Goal: Task Accomplishment & Management: Manage account settings

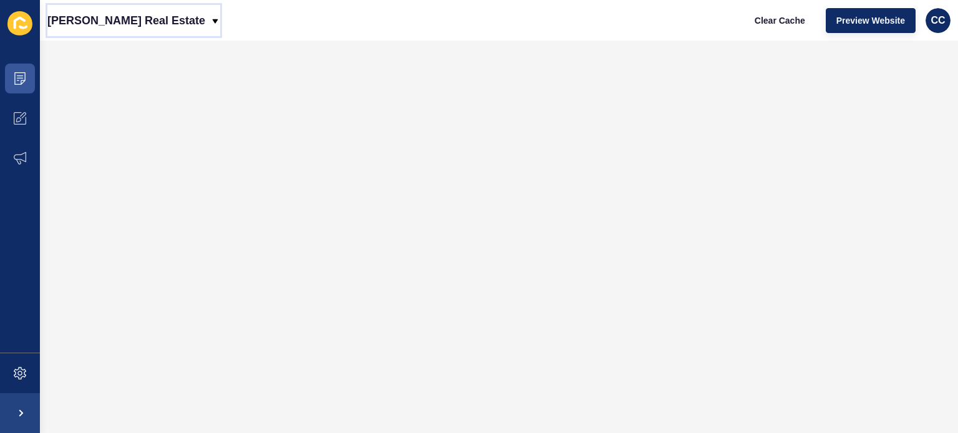
click at [213, 19] on icon at bounding box center [216, 21] width 6 height 4
click at [18, 78] on icon at bounding box center [20, 78] width 6 height 1
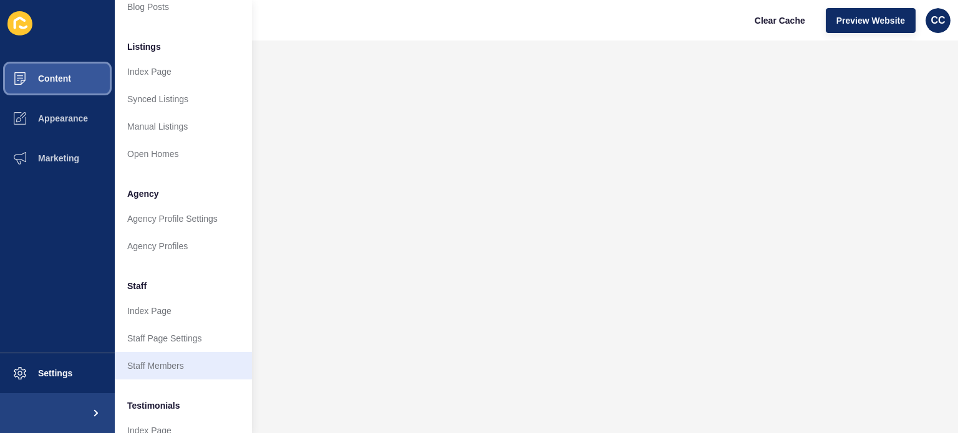
scroll to position [120, 0]
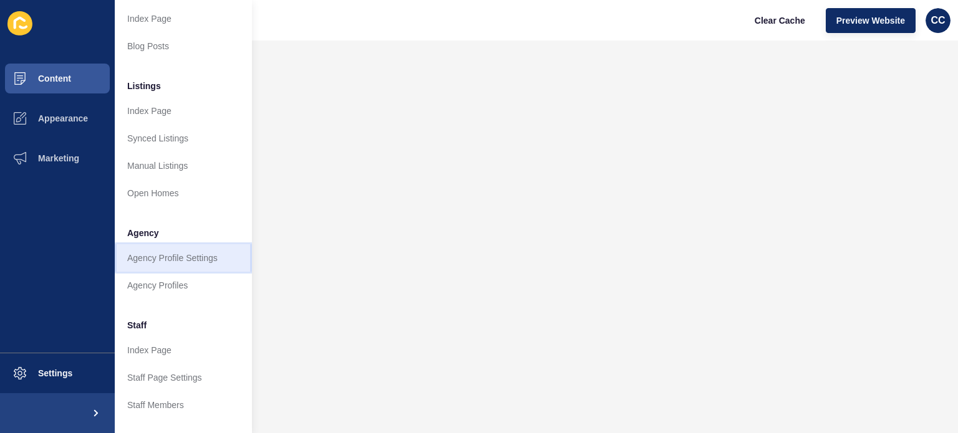
click at [177, 255] on link "Agency Profile Settings" at bounding box center [183, 257] width 137 height 27
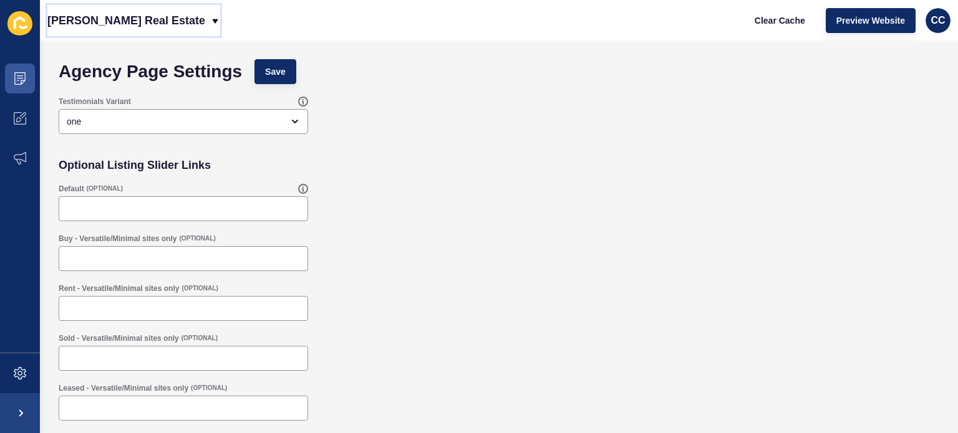
click at [210, 17] on icon at bounding box center [215, 21] width 10 height 10
click at [365, 87] on div "Agency Page Settings Save" at bounding box center [498, 71] width 893 height 37
click at [19, 68] on span at bounding box center [20, 79] width 40 height 40
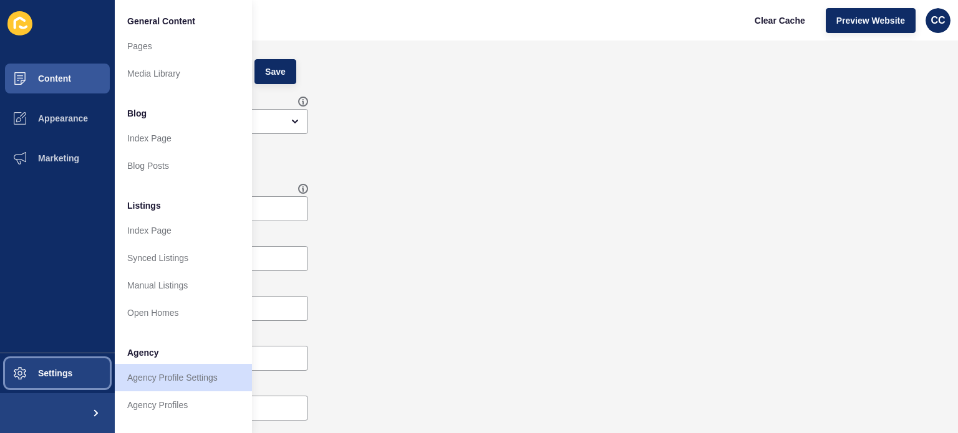
click at [50, 370] on span "Settings" at bounding box center [35, 374] width 74 height 10
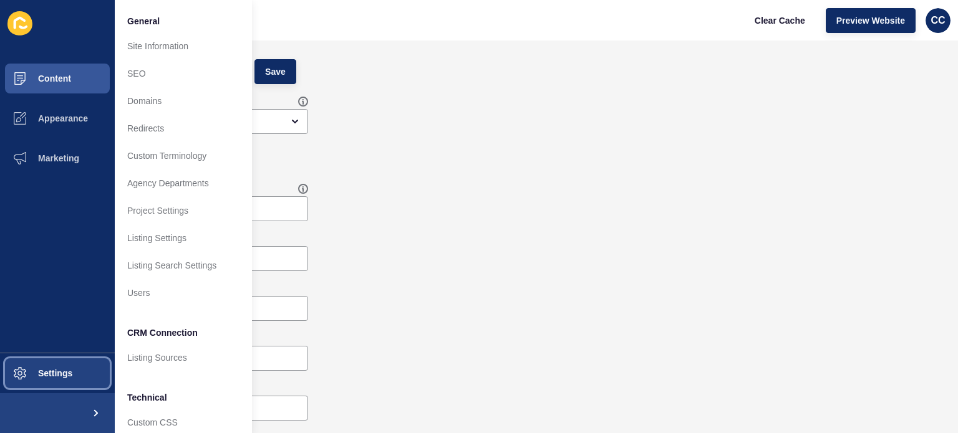
click at [22, 367] on icon at bounding box center [20, 373] width 12 height 12
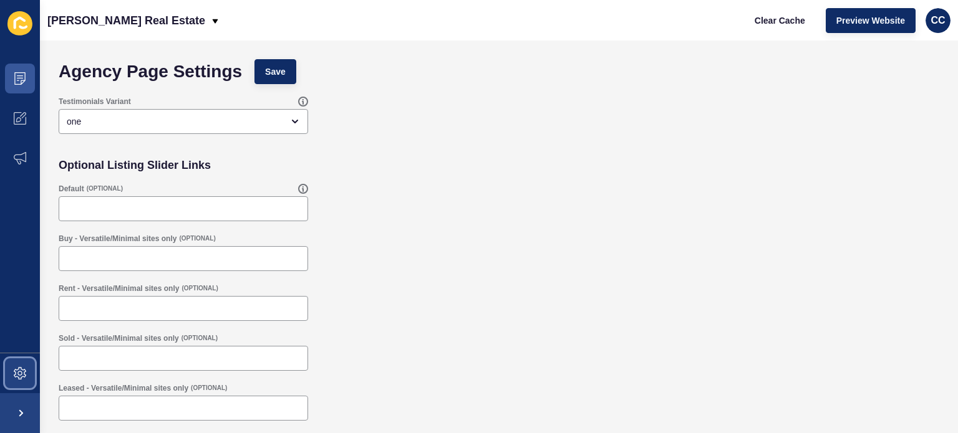
click at [22, 367] on icon at bounding box center [20, 373] width 12 height 12
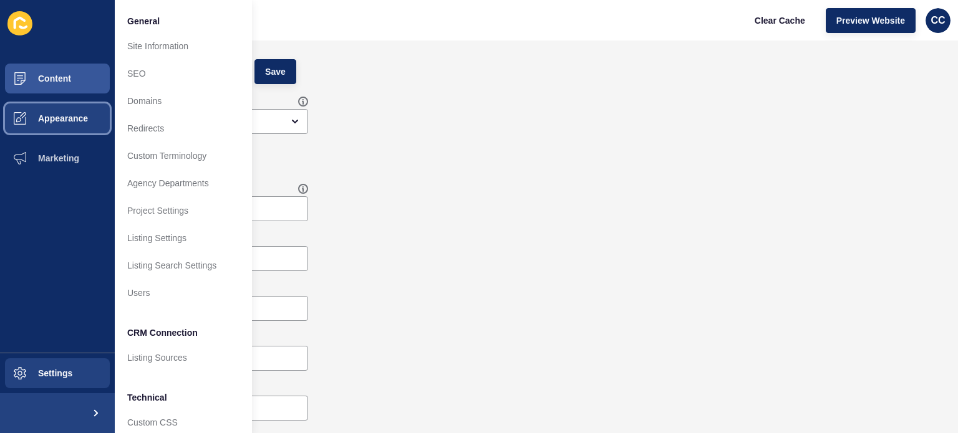
click at [51, 110] on button "Appearance" at bounding box center [57, 119] width 115 height 40
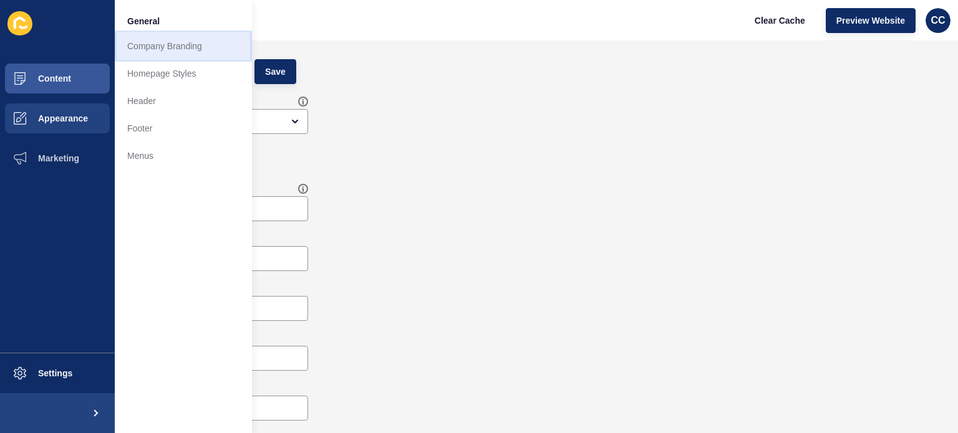
click at [158, 42] on link "Company Branding" at bounding box center [183, 45] width 137 height 27
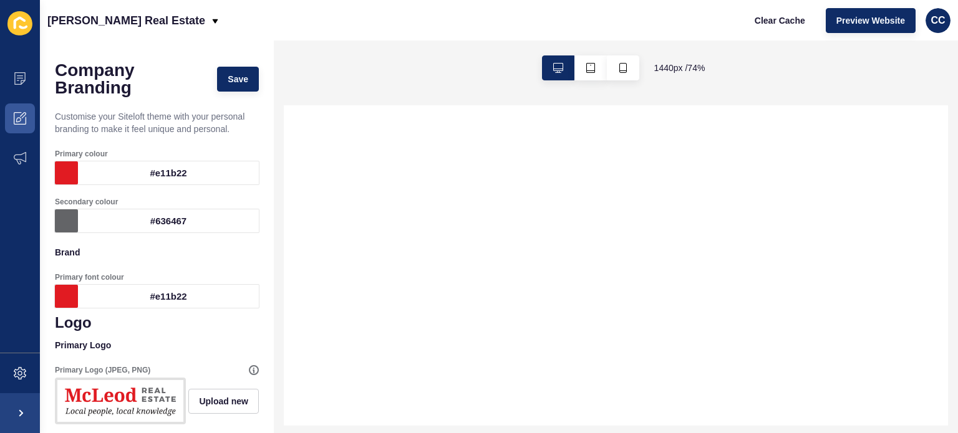
select select
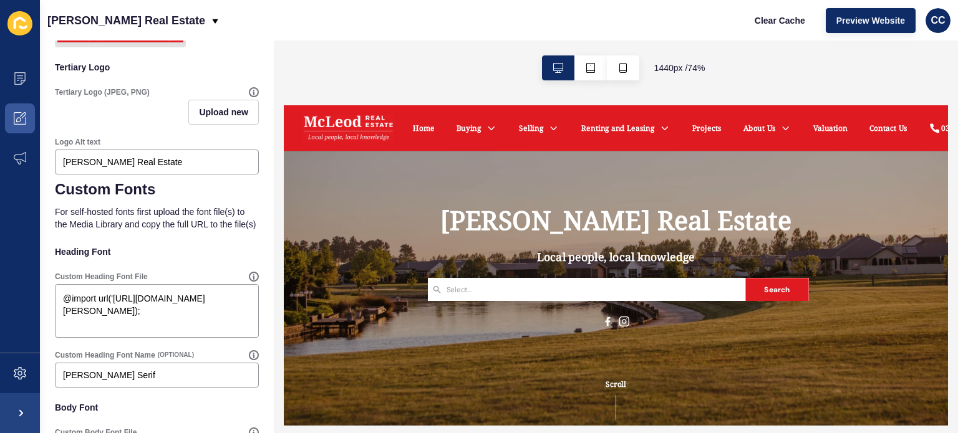
scroll to position [499, 0]
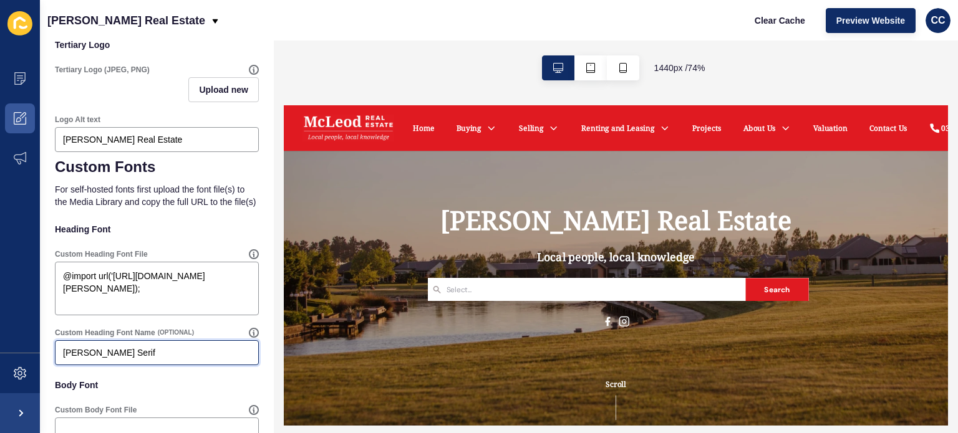
click at [109, 359] on input "[PERSON_NAME] Serif" at bounding box center [157, 353] width 188 height 12
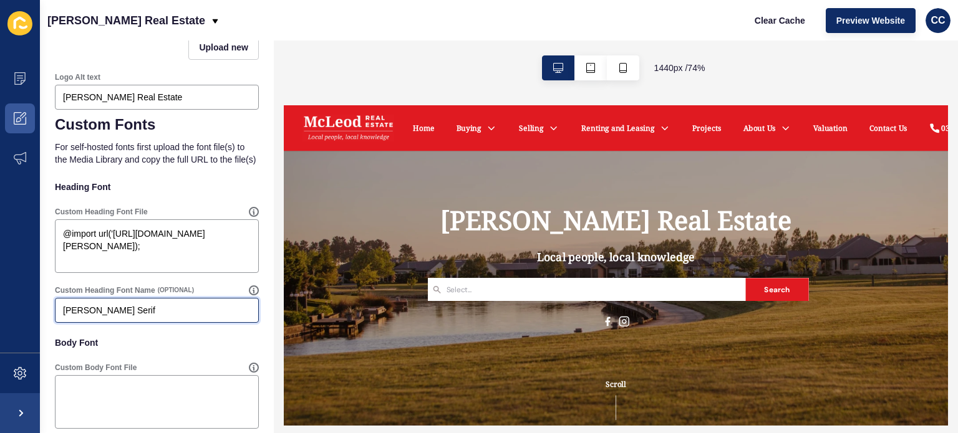
scroll to position [514, 0]
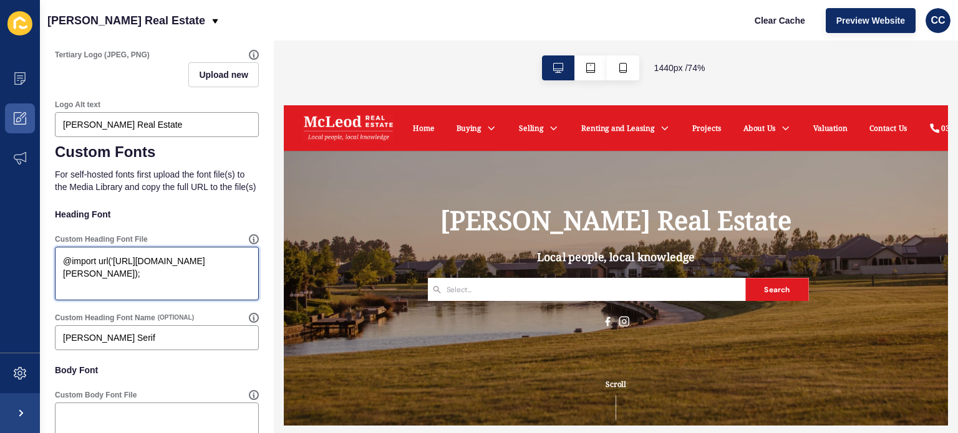
drag, startPoint x: 236, startPoint y: 317, endPoint x: 49, endPoint y: 304, distance: 188.2
click at [57, 296] on textarea "@import url('[URL][DOMAIN_NAME][PERSON_NAME]);" at bounding box center [157, 274] width 200 height 50
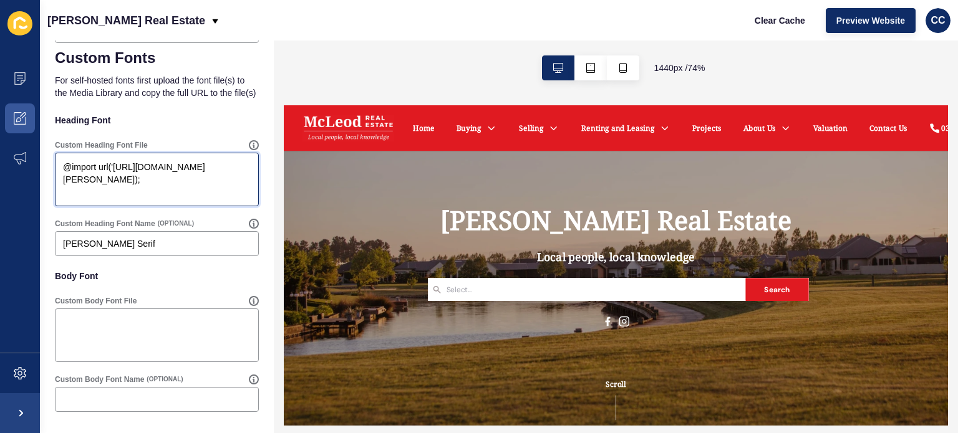
scroll to position [639, 0]
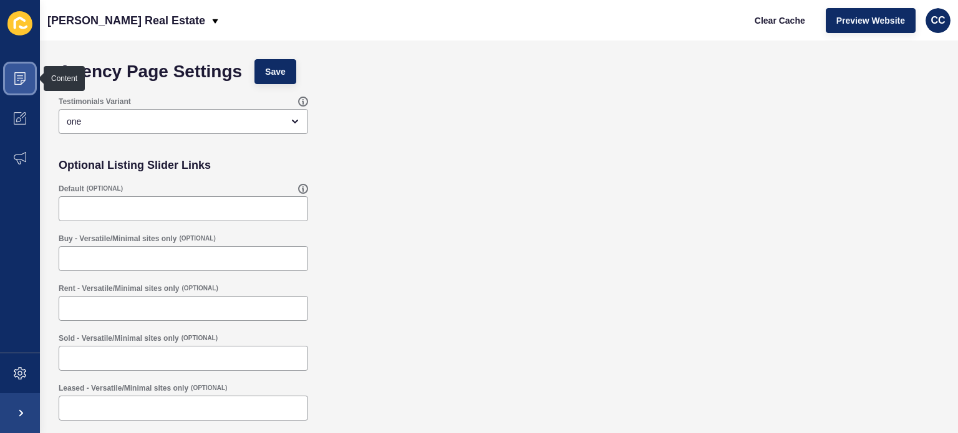
click at [21, 77] on icon at bounding box center [20, 78] width 12 height 12
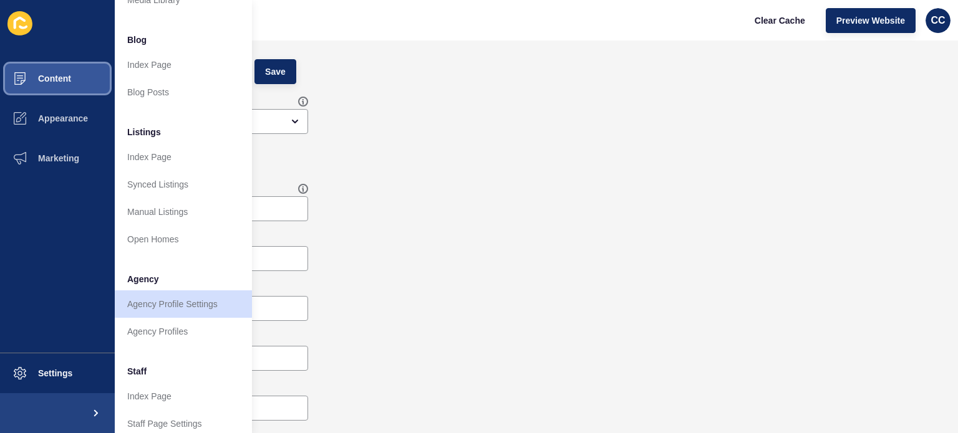
scroll to position [187, 0]
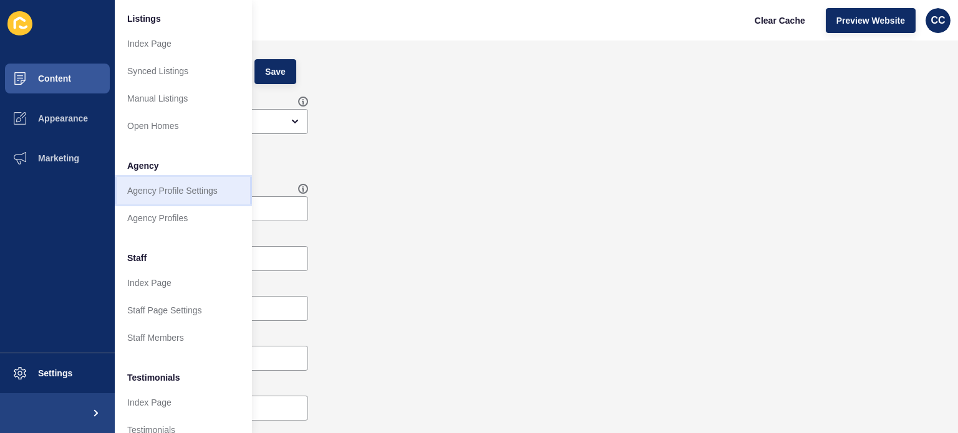
click at [171, 185] on link "Agency Profile Settings" at bounding box center [183, 190] width 137 height 27
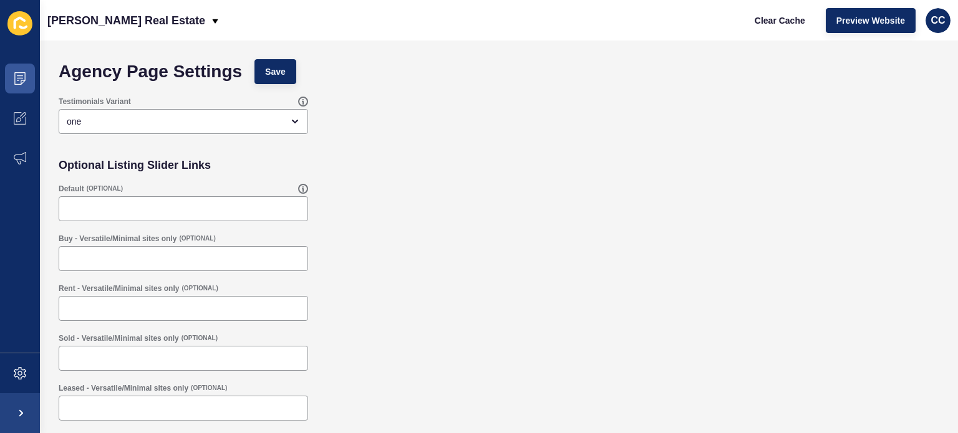
scroll to position [0, 0]
click at [210, 18] on icon at bounding box center [215, 21] width 10 height 10
click at [464, 120] on div "Testimonials Variant one" at bounding box center [498, 115] width 893 height 50
click at [22, 22] on icon at bounding box center [19, 23] width 25 height 24
click at [21, 72] on span at bounding box center [20, 79] width 40 height 40
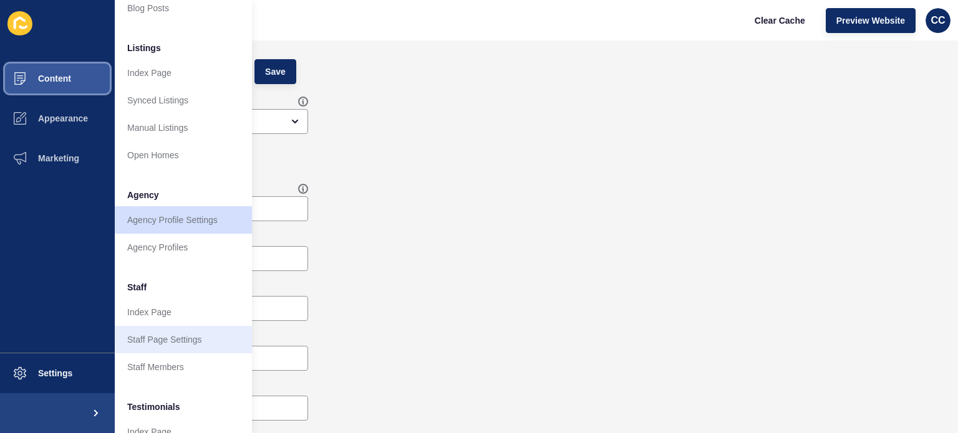
scroll to position [120, 0]
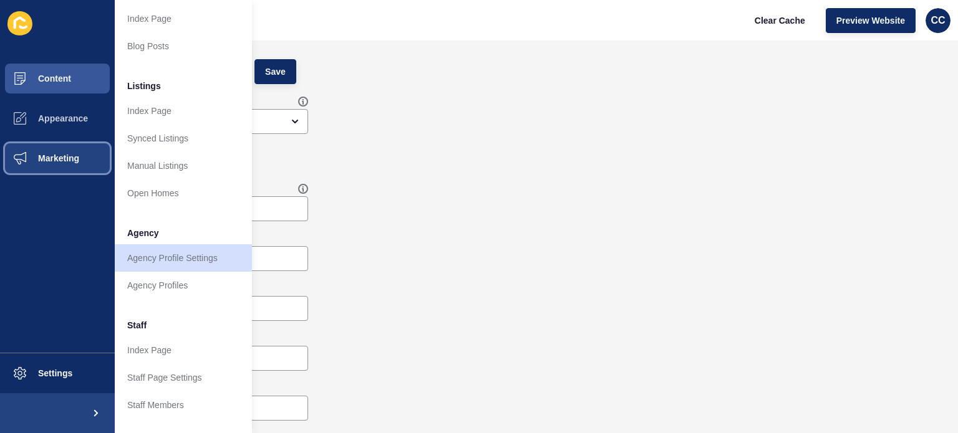
click at [72, 156] on span "Marketing" at bounding box center [38, 158] width 81 height 10
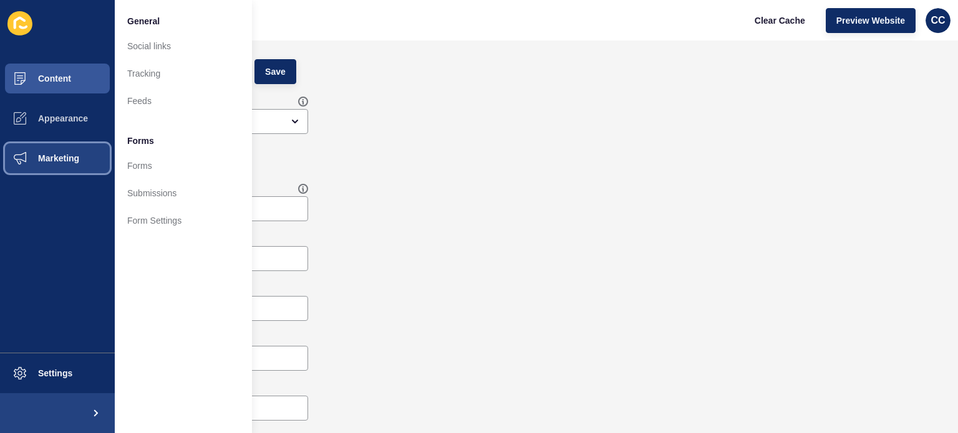
scroll to position [0, 0]
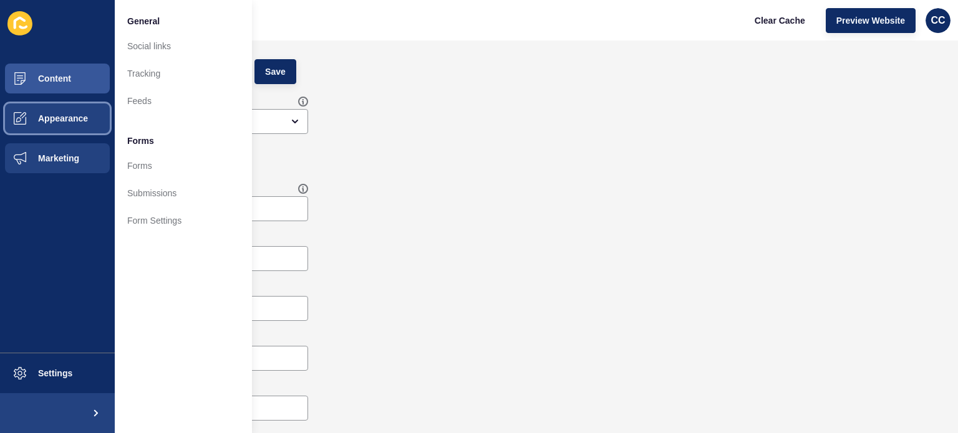
click at [50, 114] on span "Appearance" at bounding box center [43, 119] width 90 height 10
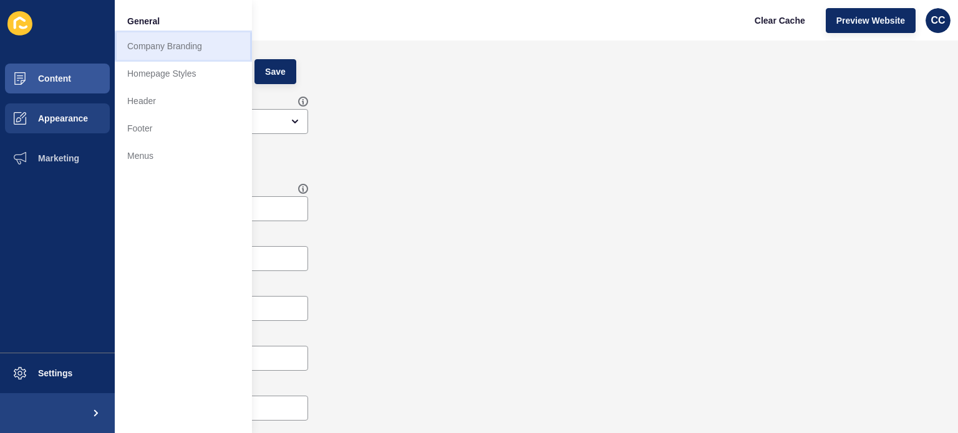
click at [165, 47] on link "Company Branding" at bounding box center [183, 45] width 137 height 27
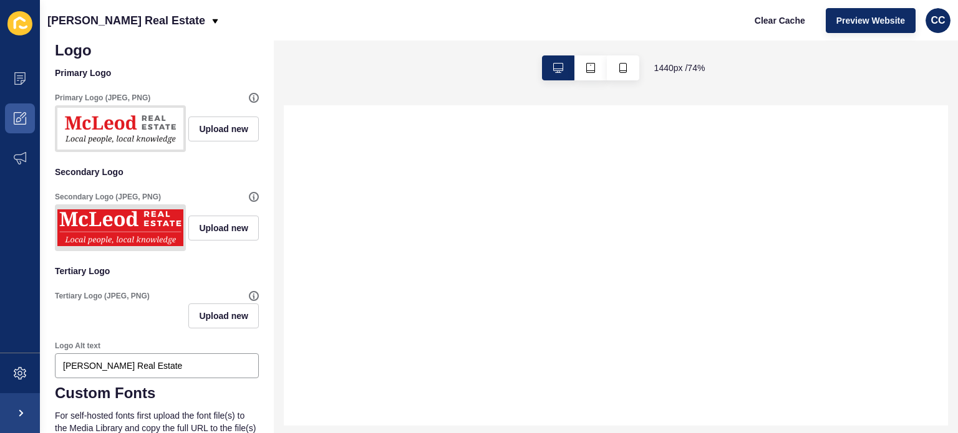
scroll to position [271, 0]
select select
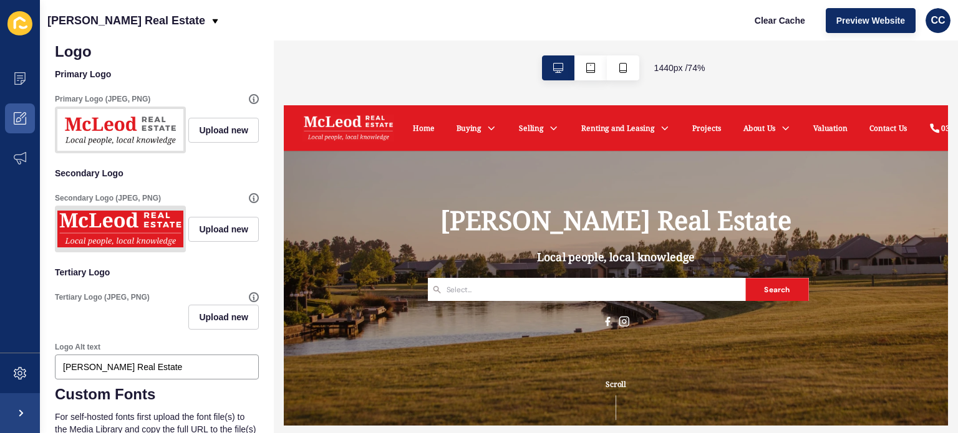
scroll to position [0, 0]
